Goal: Task Accomplishment & Management: Manage account settings

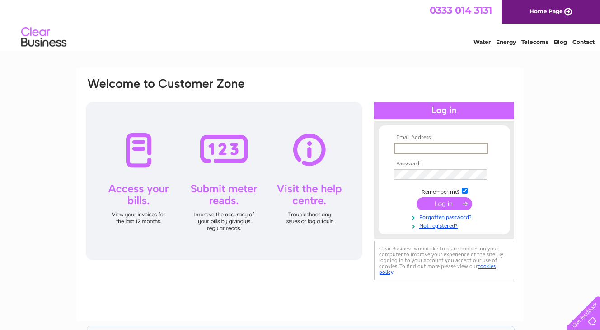
type input "debs@briggatehouse.com"
click at [444, 203] on input "submit" at bounding box center [445, 203] width 56 height 13
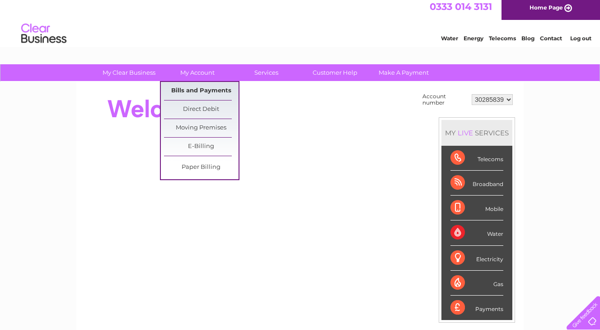
click at [189, 90] on link "Bills and Payments" at bounding box center [201, 91] width 75 height 18
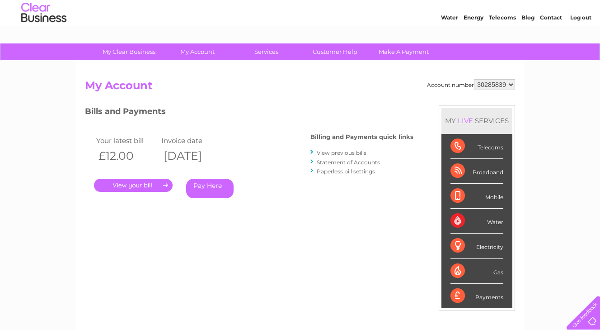
scroll to position [26, 0]
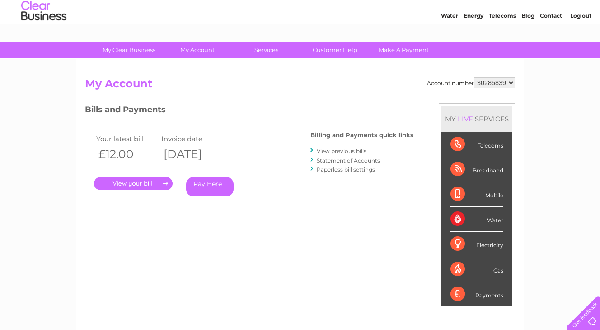
click at [359, 150] on link "View previous bills" at bounding box center [342, 150] width 50 height 7
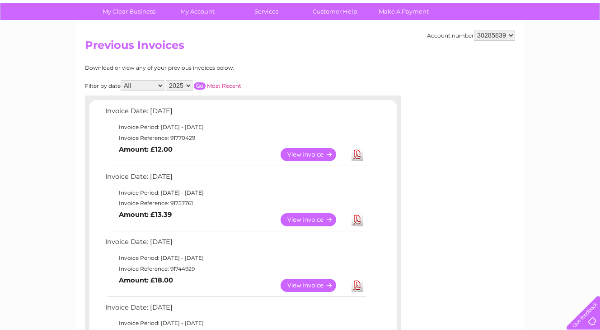
scroll to position [79, 0]
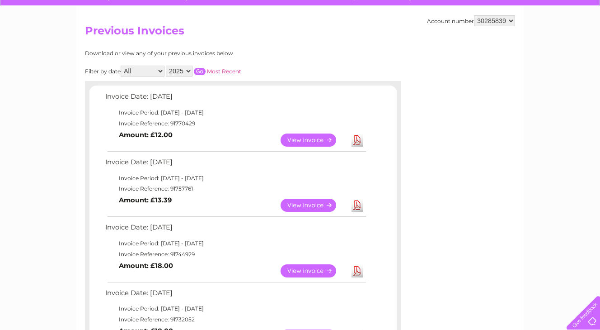
click at [306, 201] on link "View" at bounding box center [314, 204] width 66 height 13
click at [317, 138] on link "View" at bounding box center [314, 139] width 66 height 13
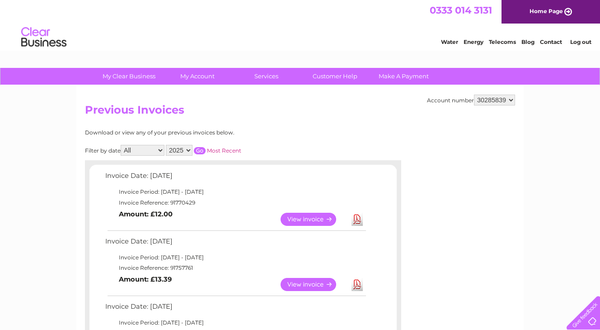
scroll to position [0, 0]
